Goal: Transaction & Acquisition: Purchase product/service

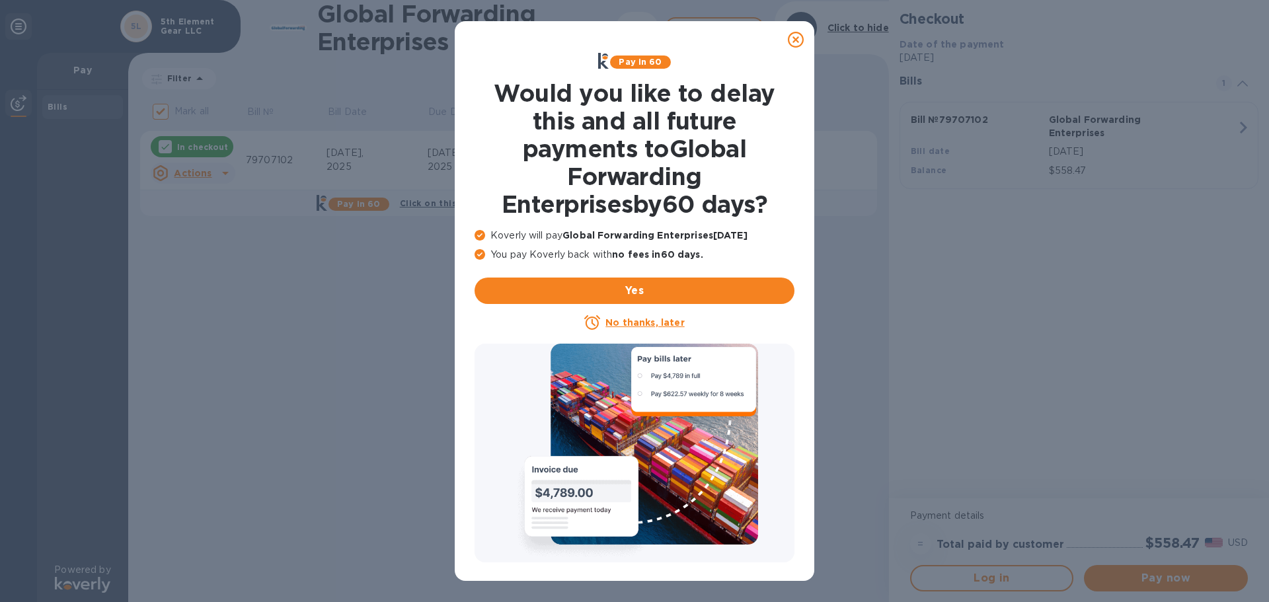
click at [799, 39] on icon at bounding box center [796, 40] width 16 height 16
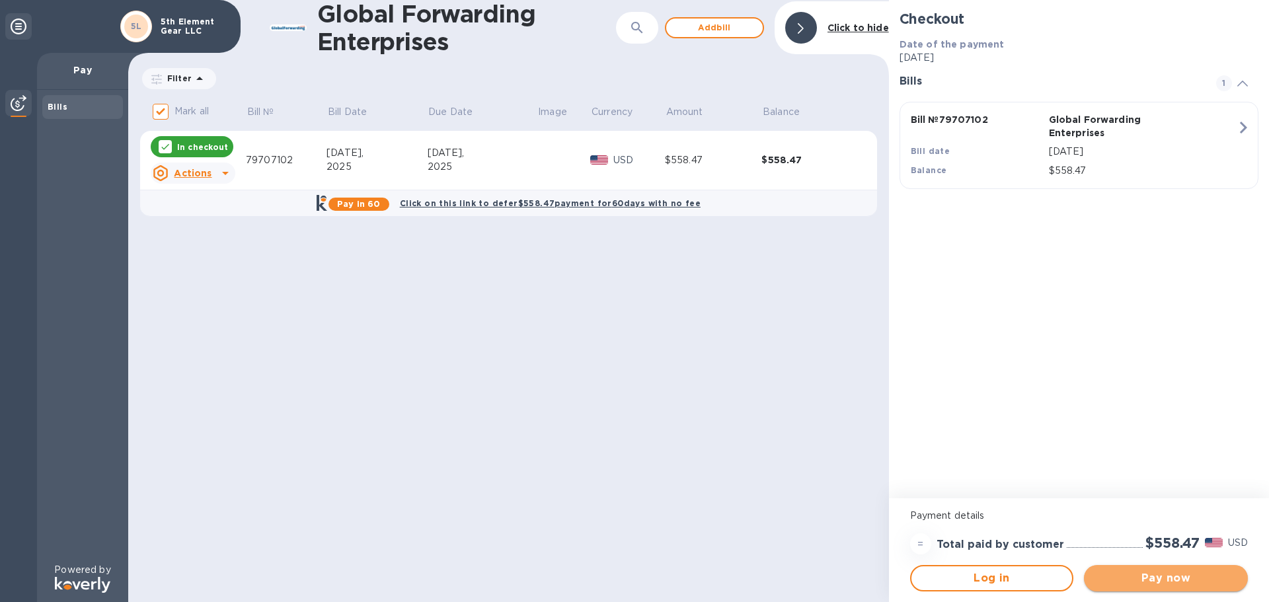
click at [1183, 581] on span "Pay now" at bounding box center [1166, 578] width 143 height 16
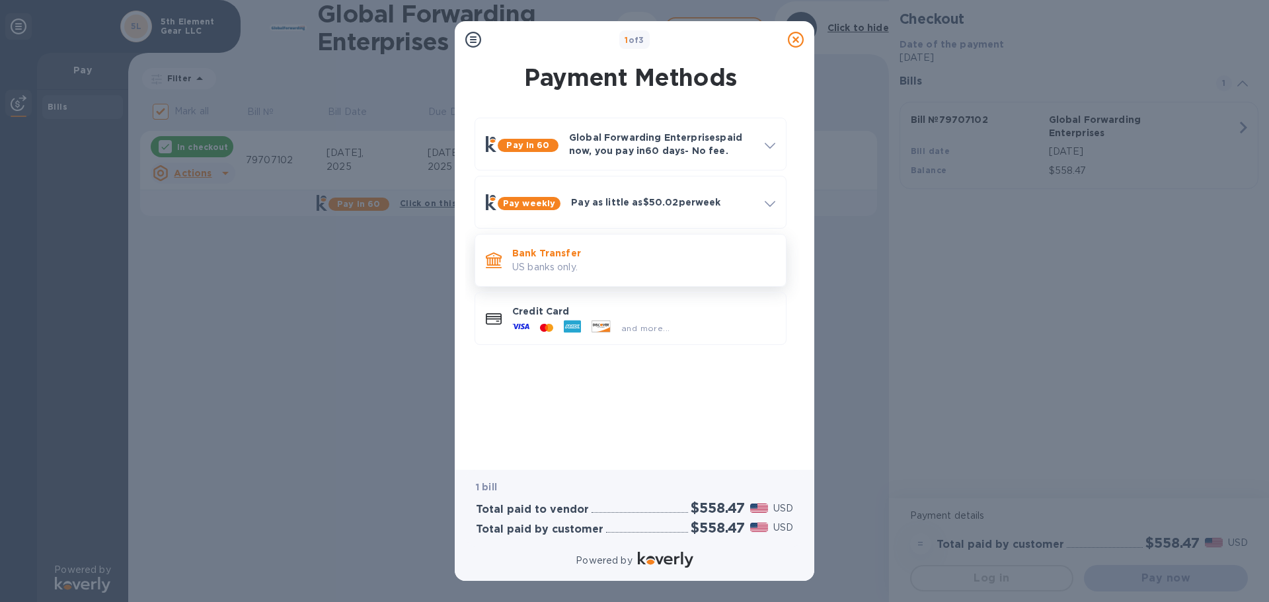
click at [533, 265] on p "US banks only." at bounding box center [643, 267] width 263 height 14
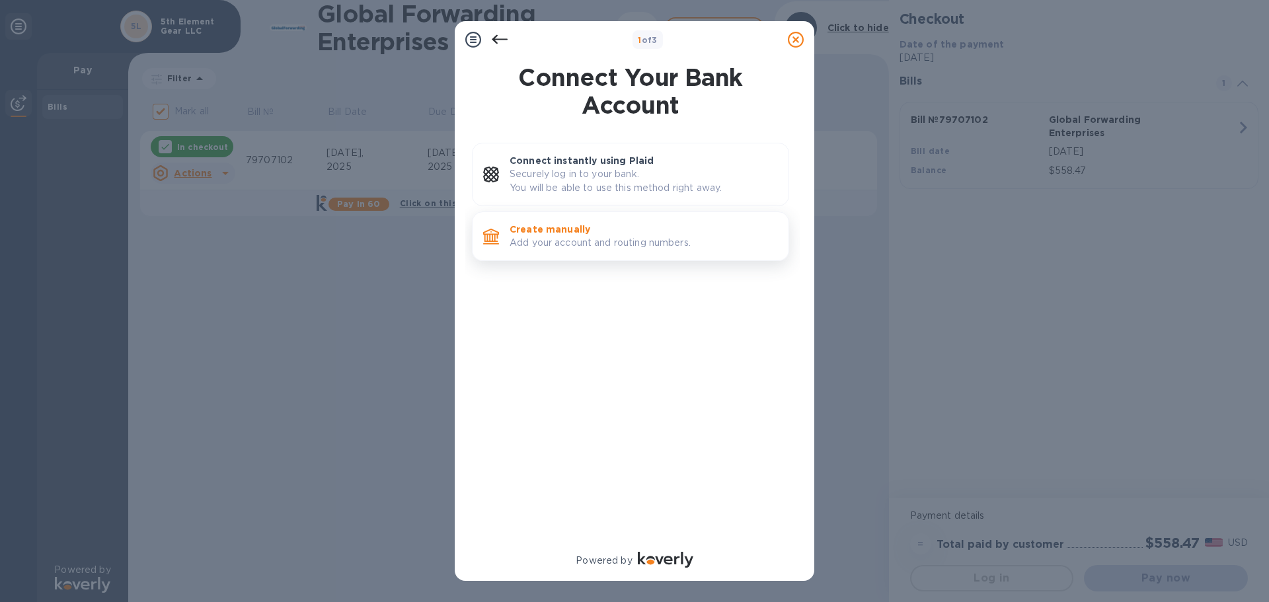
click at [531, 242] on p "Add your account and routing numbers." at bounding box center [644, 243] width 268 height 14
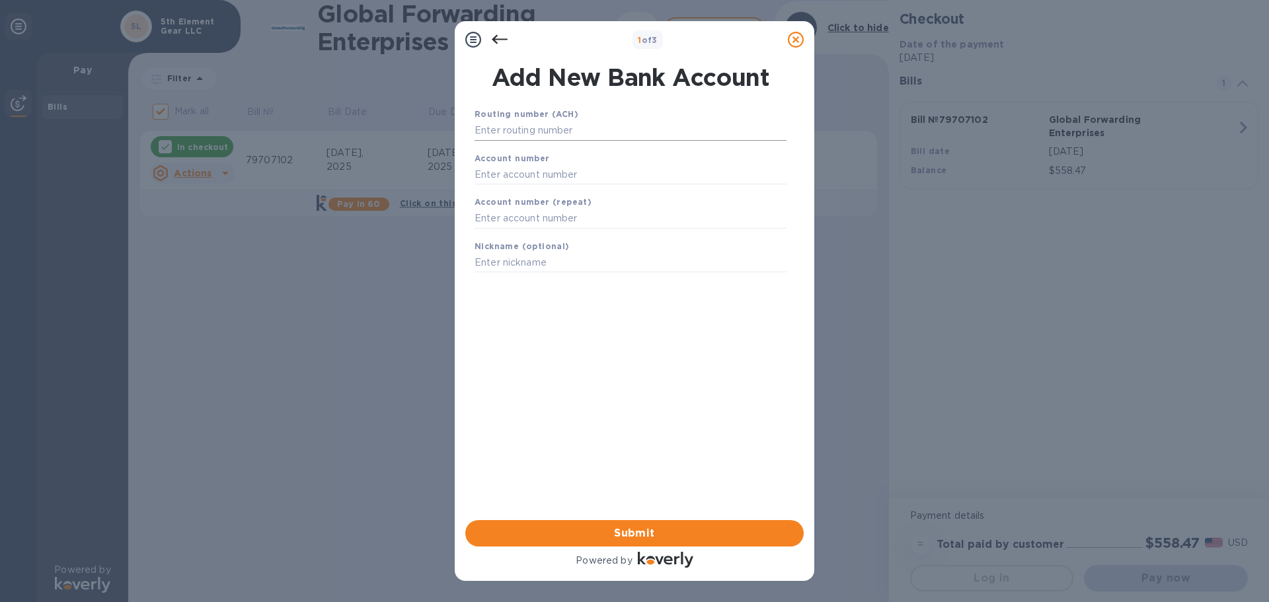
click at [576, 129] on input "text" at bounding box center [631, 131] width 312 height 20
paste input "072000326"
type input "072000326"
click at [558, 194] on input "text" at bounding box center [631, 191] width 312 height 20
paste input "865288895"
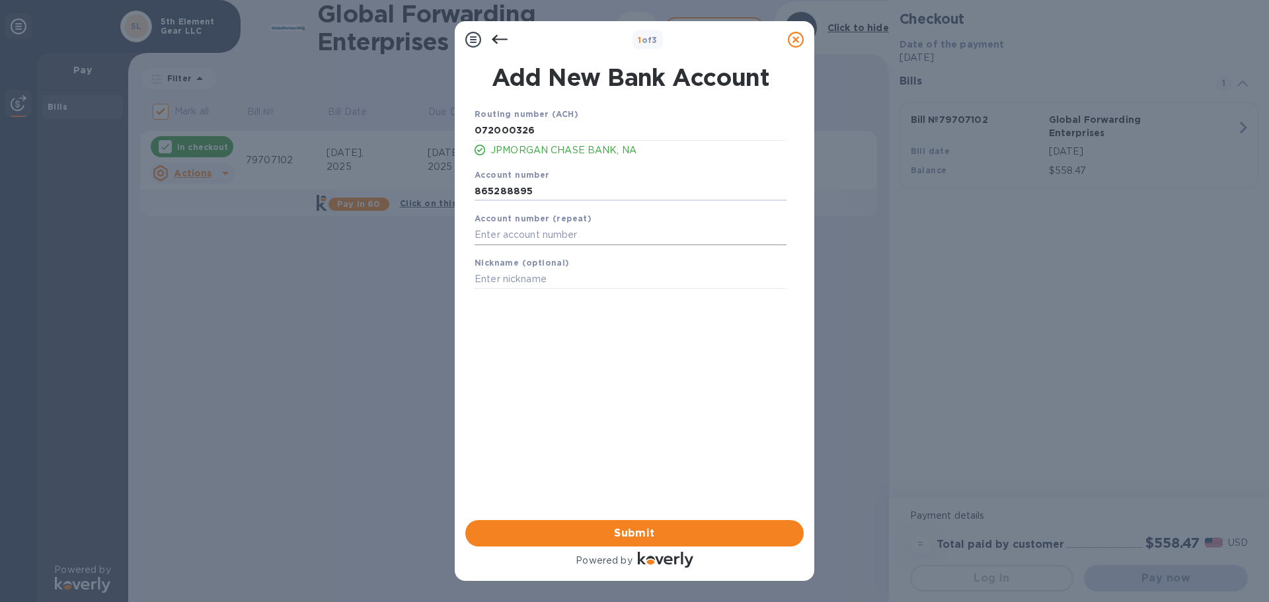
type input "865288895"
click at [547, 227] on input "text" at bounding box center [631, 235] width 312 height 20
paste input "865288895"
type input "865288895"
click at [531, 278] on input "text" at bounding box center [631, 280] width 312 height 20
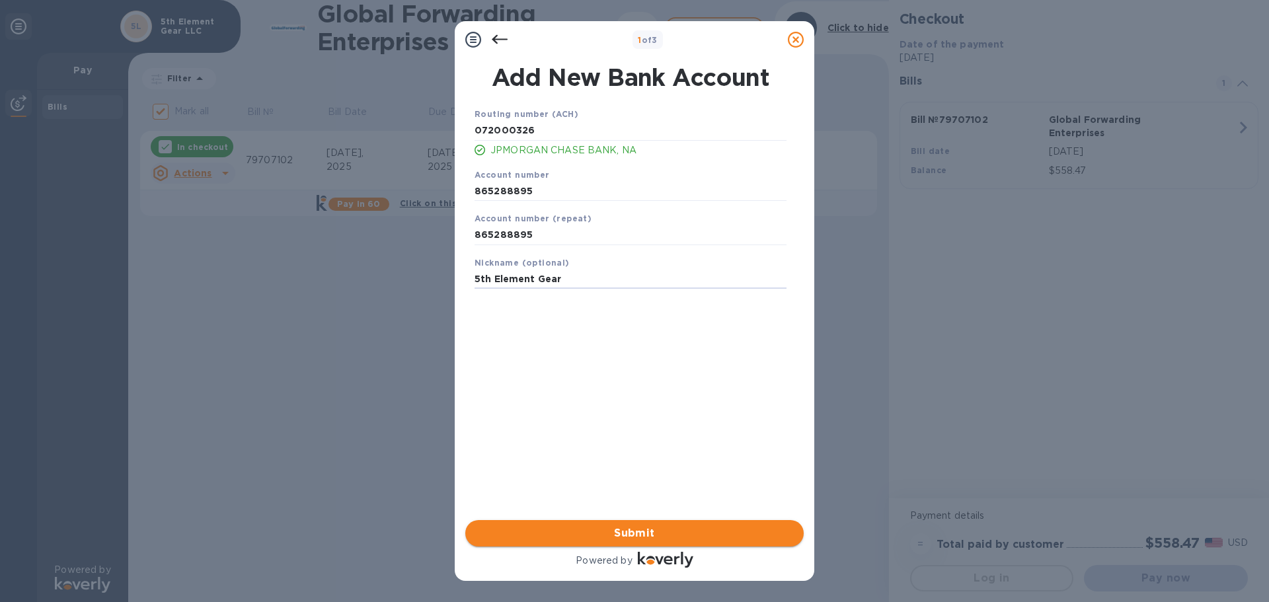
type input "5th Element Gear"
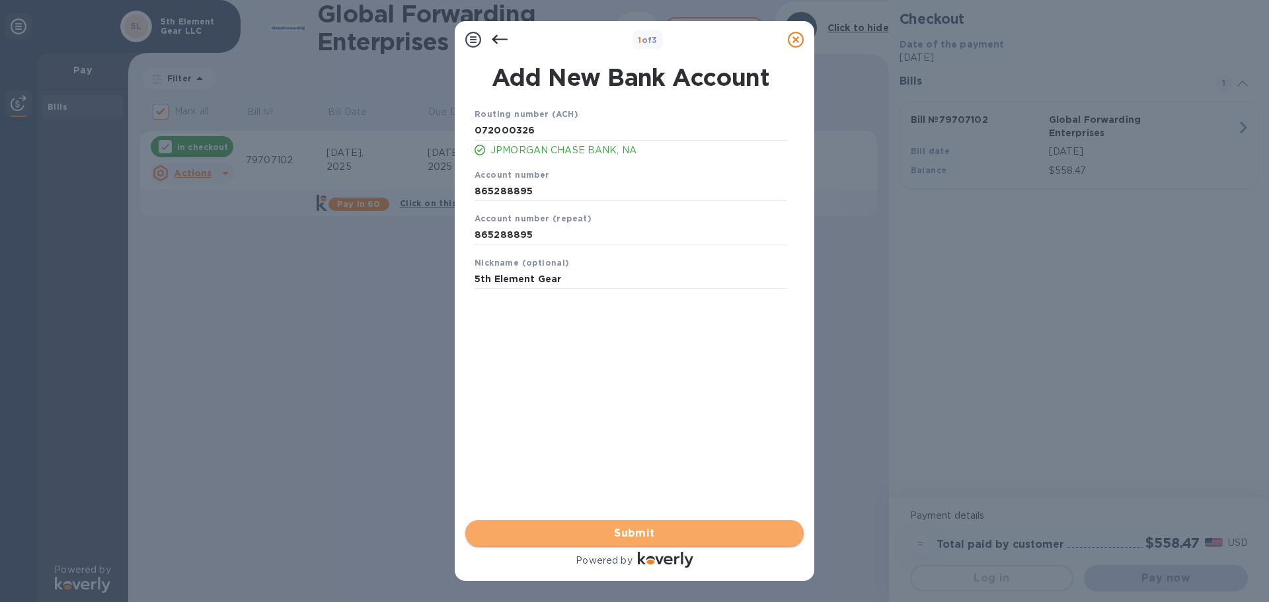
click at [699, 530] on span "Submit" at bounding box center [634, 534] width 317 height 16
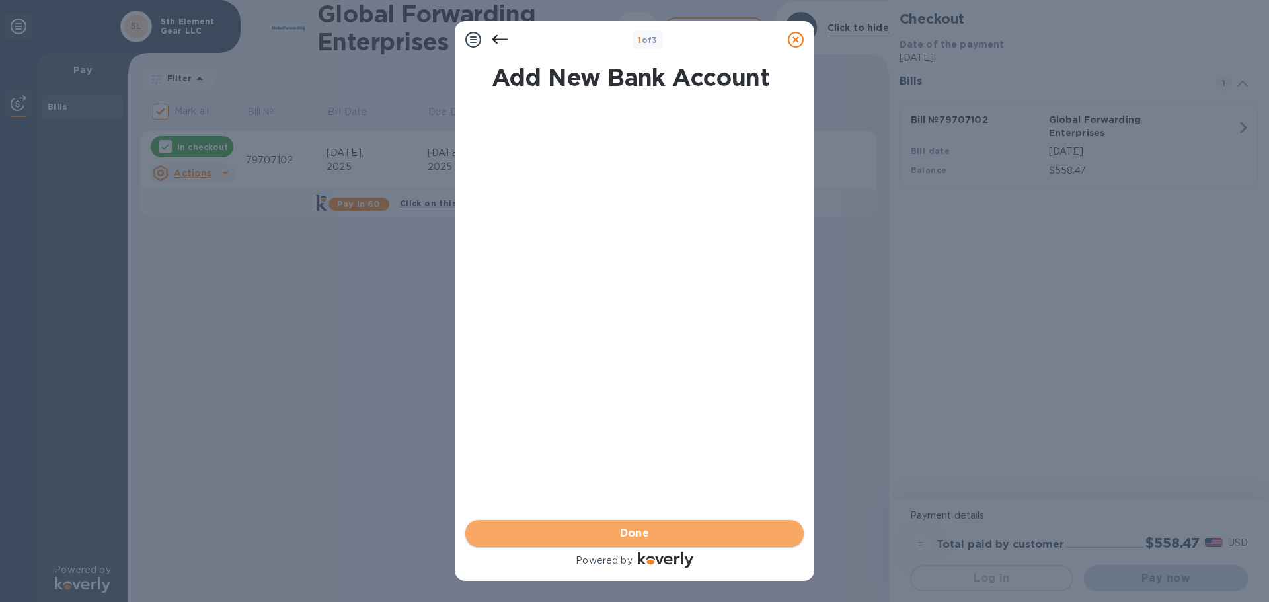
click at [623, 537] on span "Done" at bounding box center [635, 534] width 30 height 16
